Goal: Find specific page/section: Find specific page/section

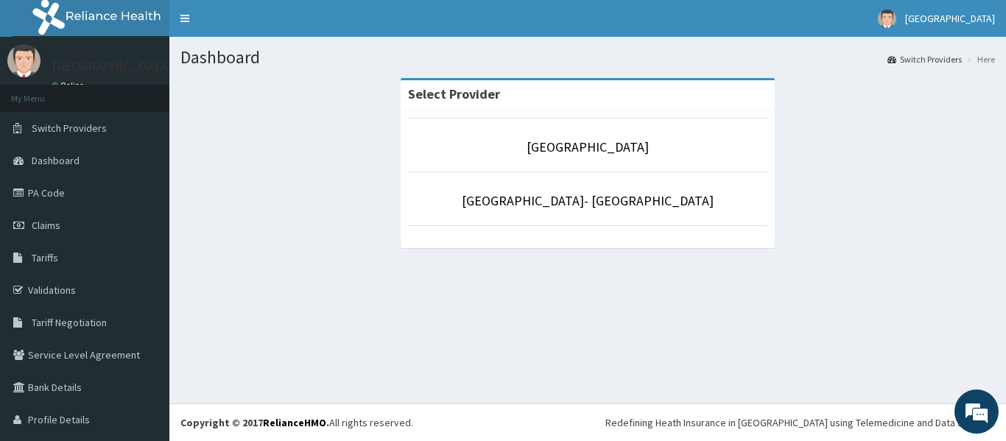
click at [598, 156] on p "[GEOGRAPHIC_DATA]" at bounding box center [587, 147] width 359 height 19
click at [562, 148] on link "[GEOGRAPHIC_DATA]" at bounding box center [587, 146] width 122 height 17
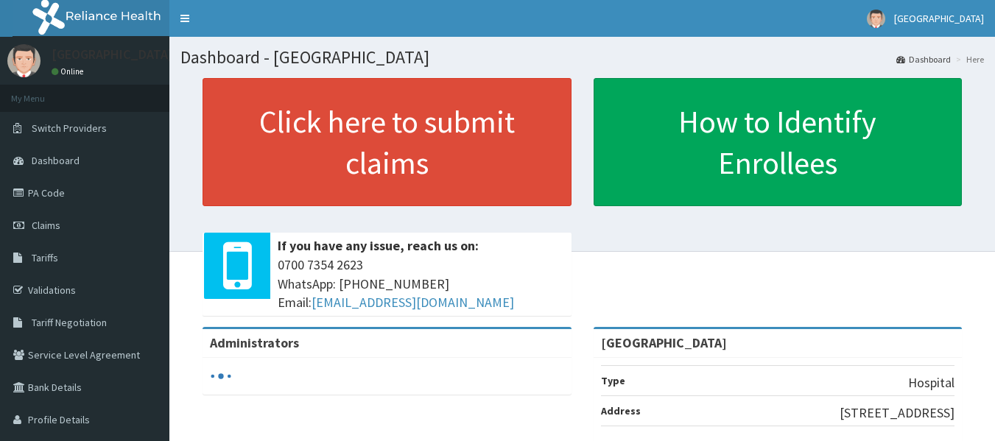
click at [47, 195] on link "PA Code" at bounding box center [84, 193] width 169 height 32
